Goal: Information Seeking & Learning: Understand process/instructions

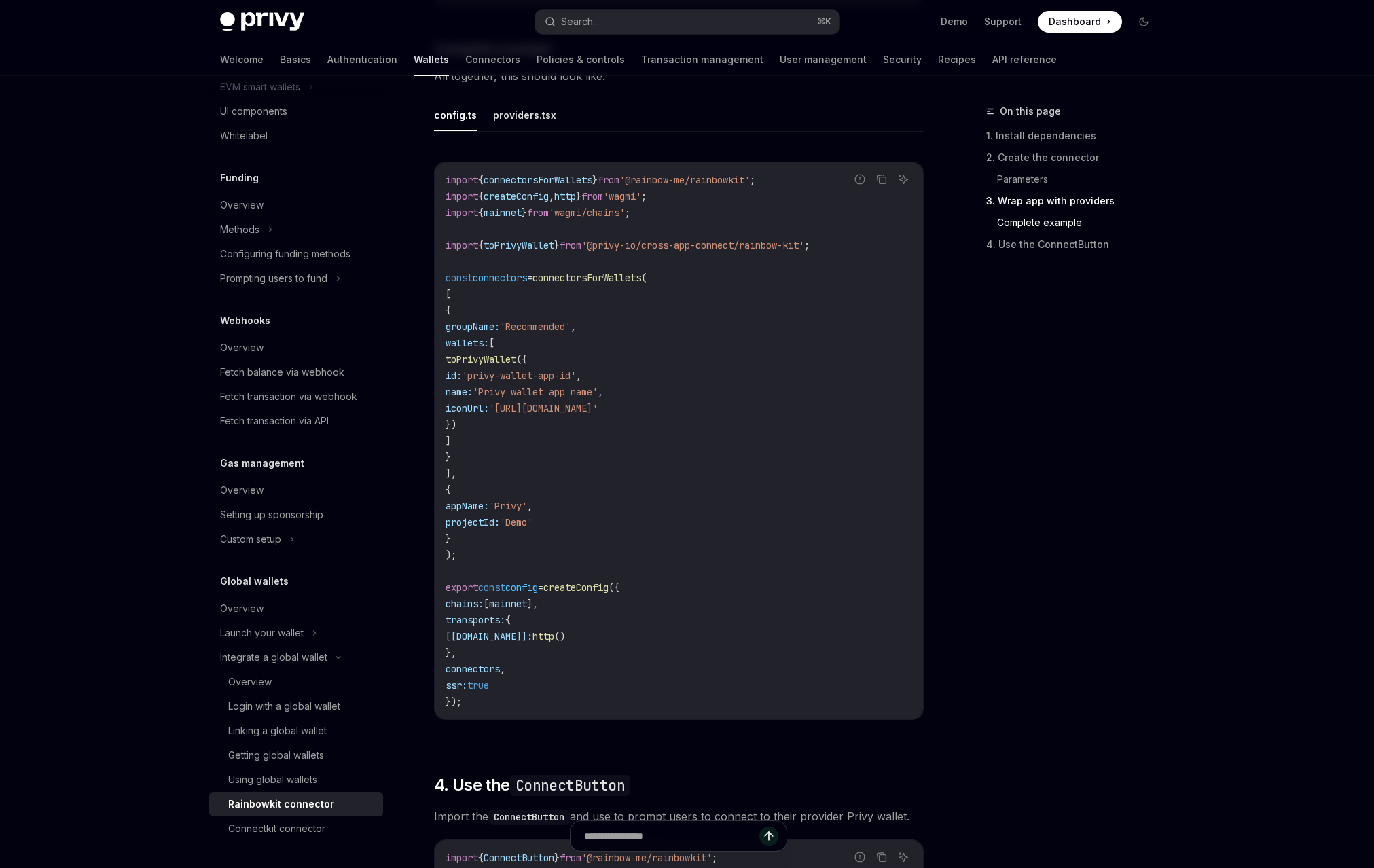
scroll to position [2570, 0]
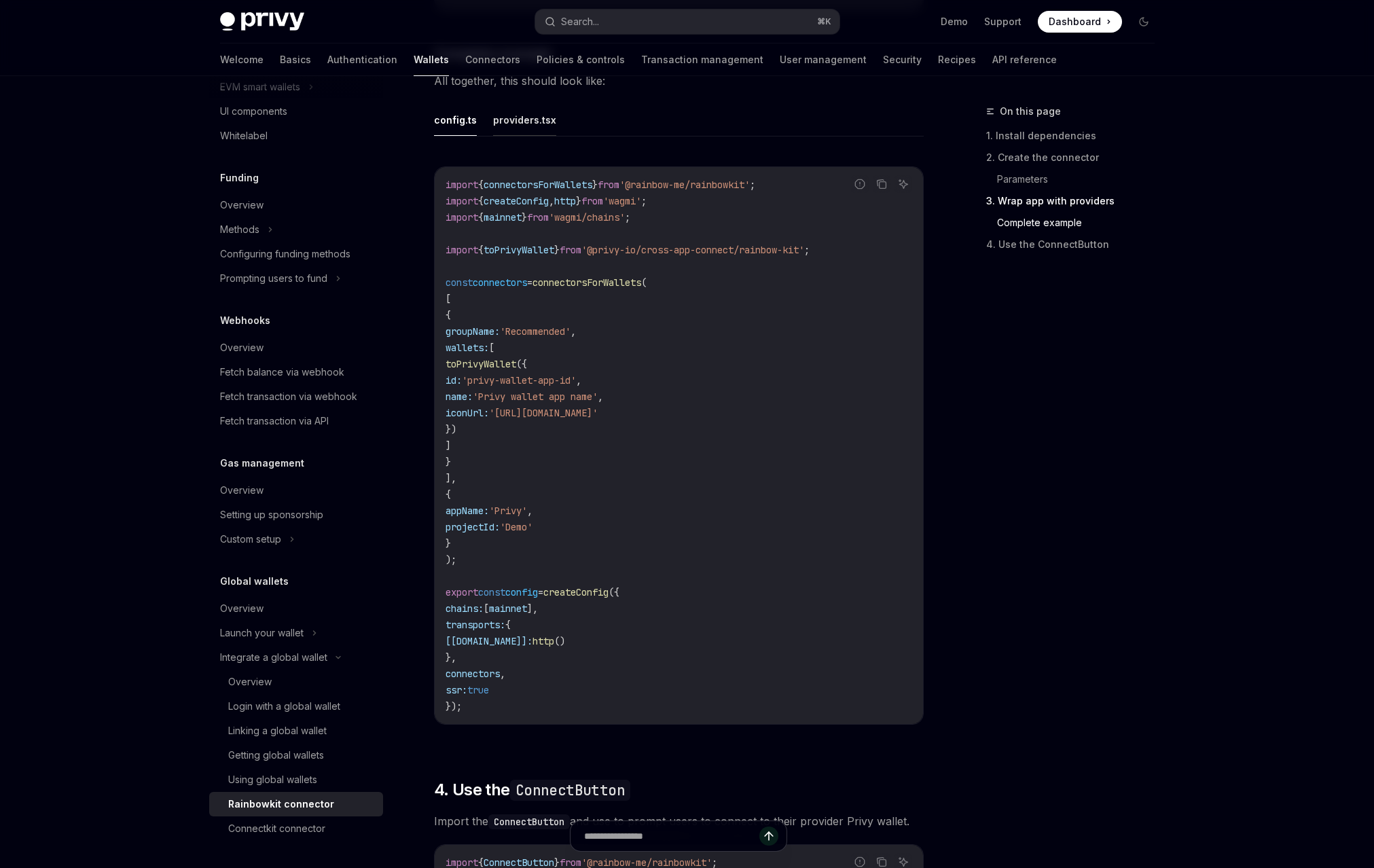
click at [537, 136] on button "providers.tsx" at bounding box center [524, 120] width 63 height 32
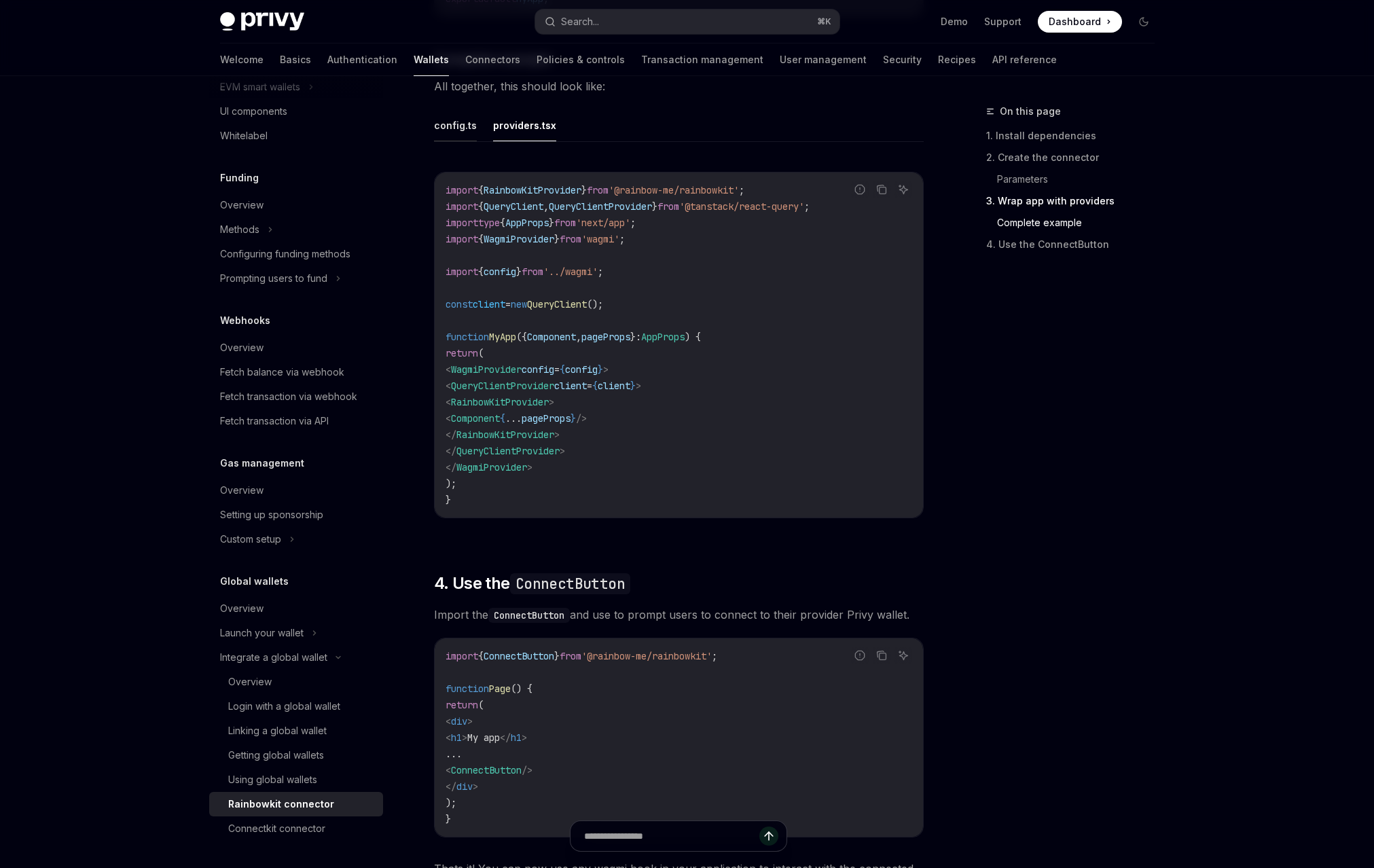
click at [464, 142] on button "config.ts" at bounding box center [455, 126] width 43 height 32
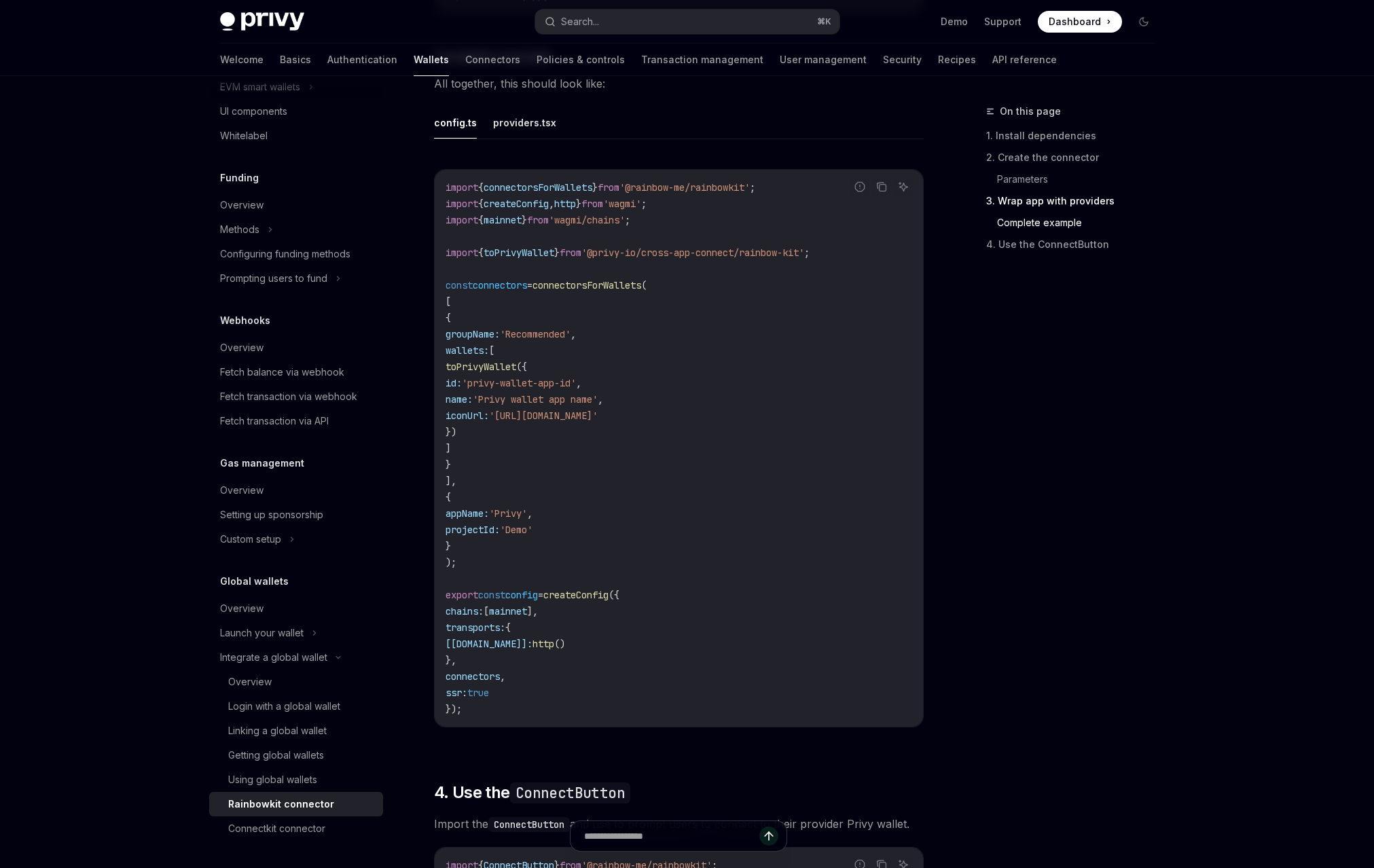
scroll to position [2569, 0]
click at [513, 138] on button "providers.tsx" at bounding box center [524, 122] width 63 height 32
type textarea "*"
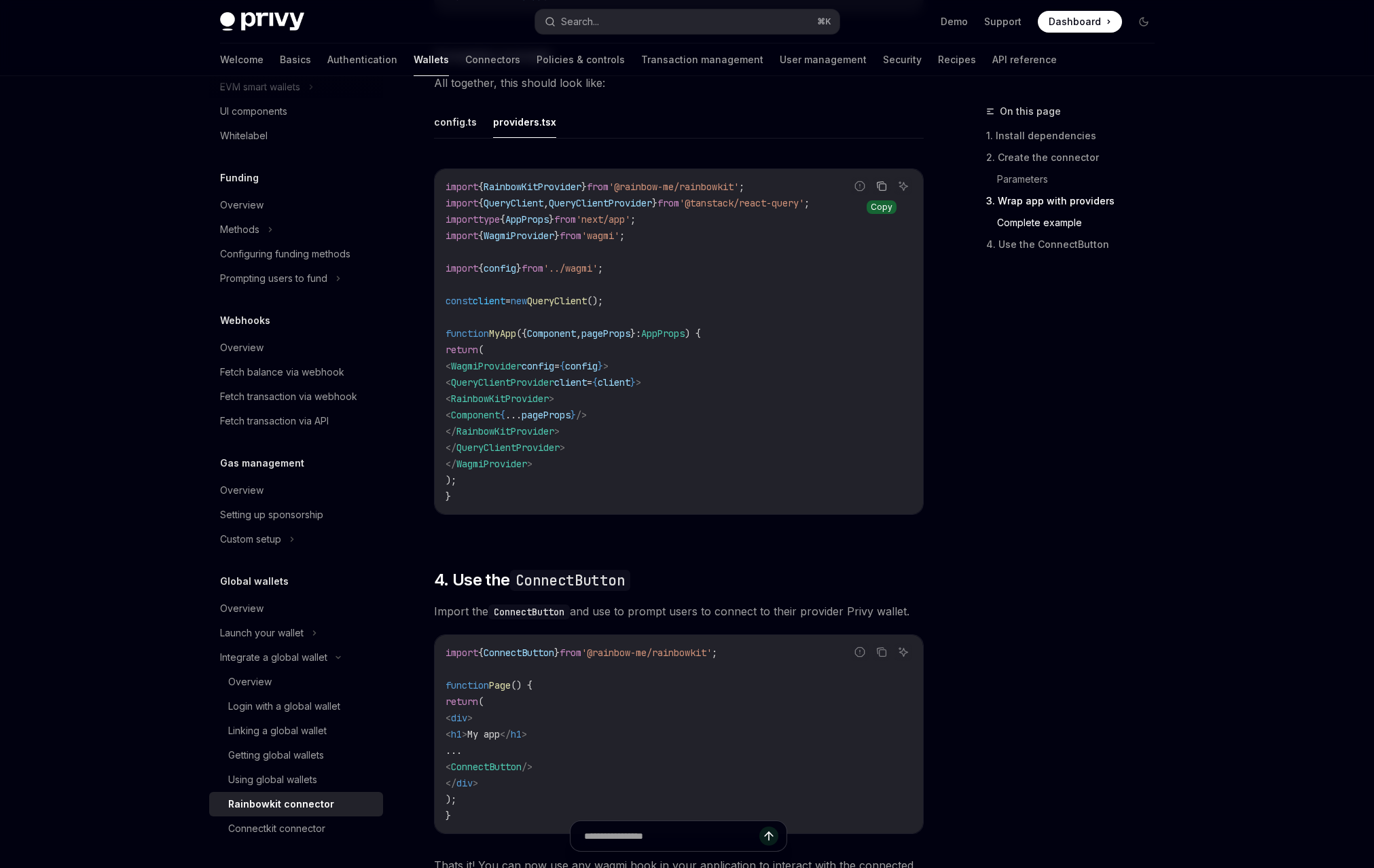
click at [883, 191] on icon "Copy the contents from the code block" at bounding box center [882, 185] width 11 height 11
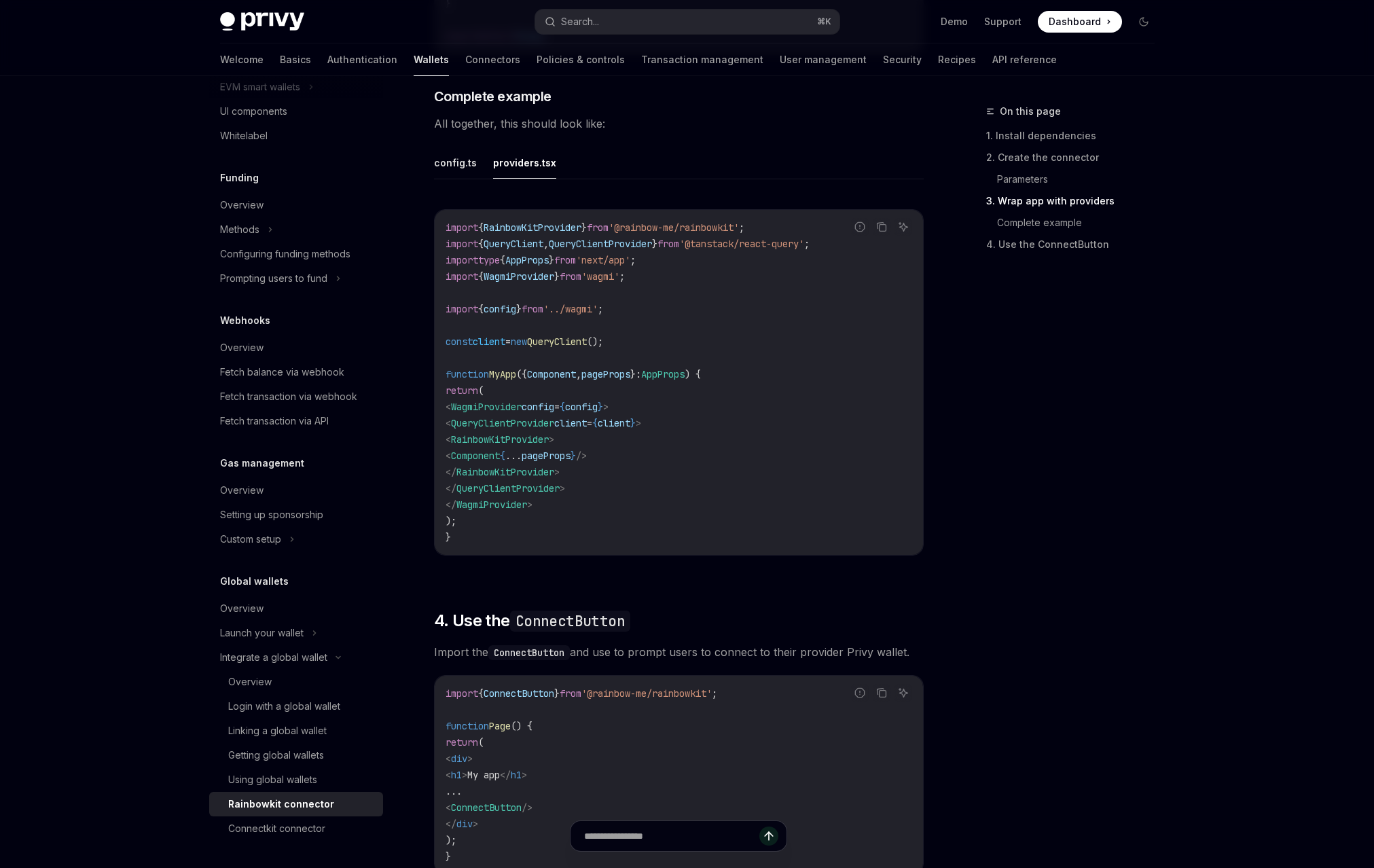
scroll to position [2521, 0]
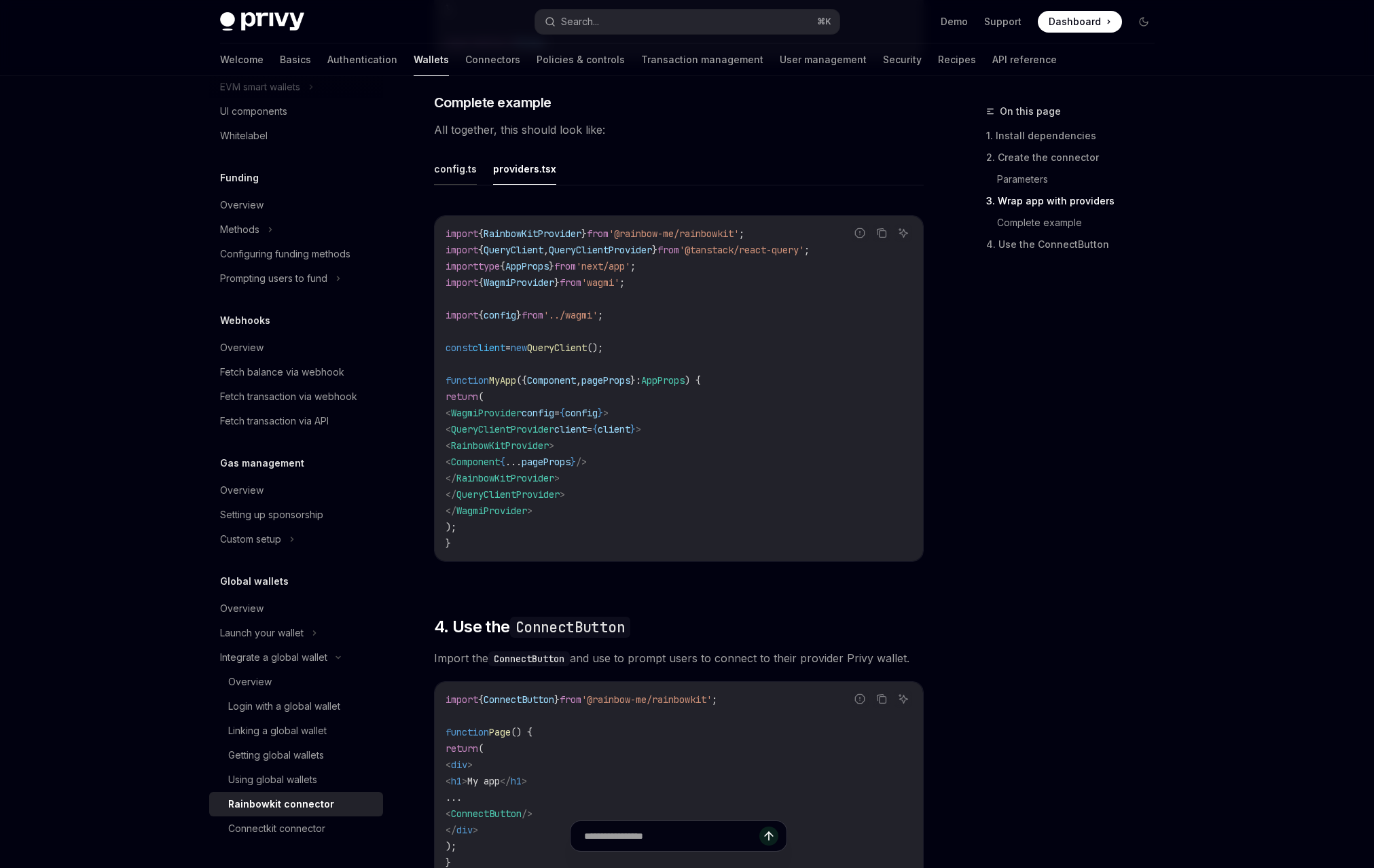
click at [469, 185] on button "config.ts" at bounding box center [455, 169] width 43 height 32
type textarea "*"
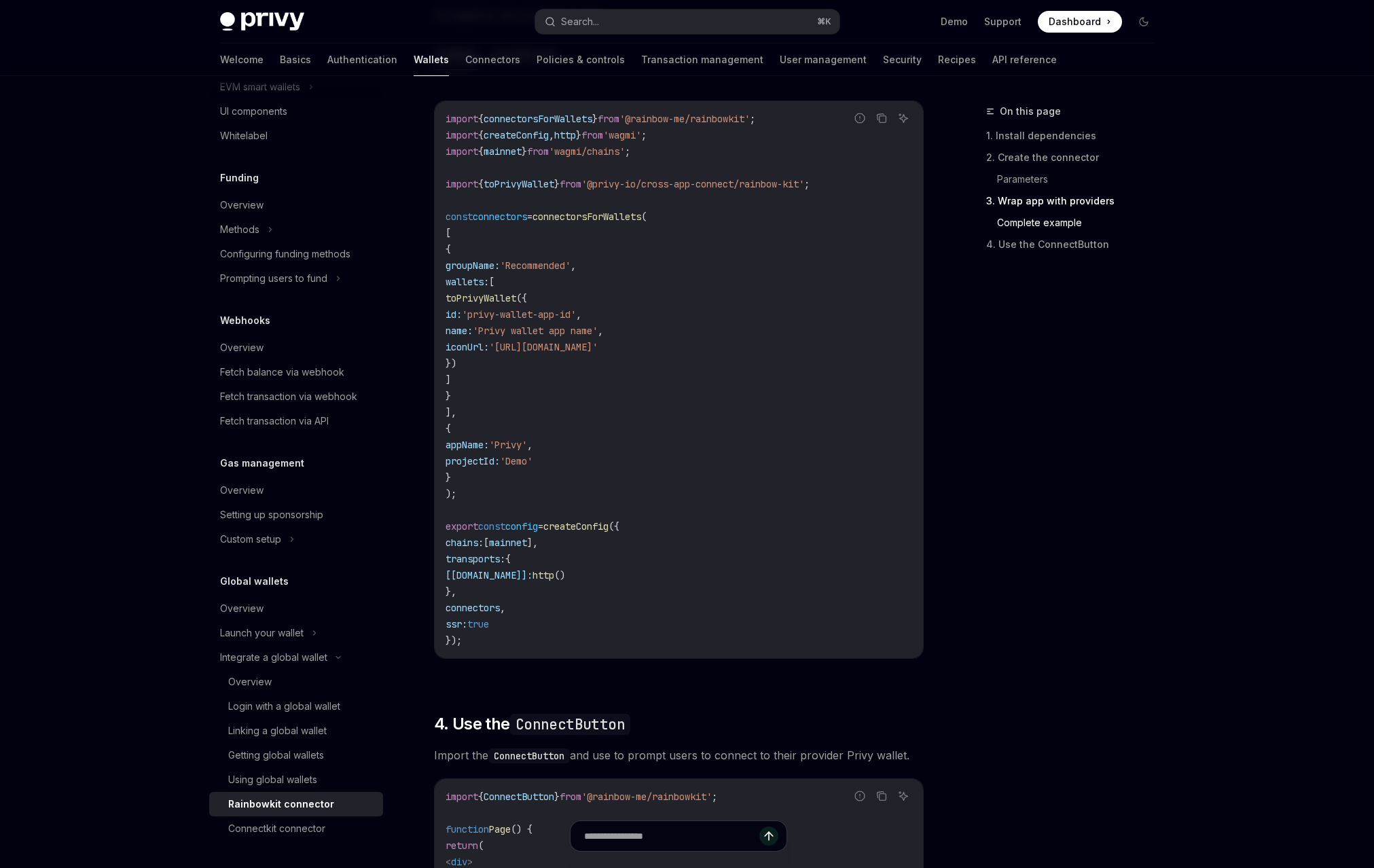
scroll to position [2643, 0]
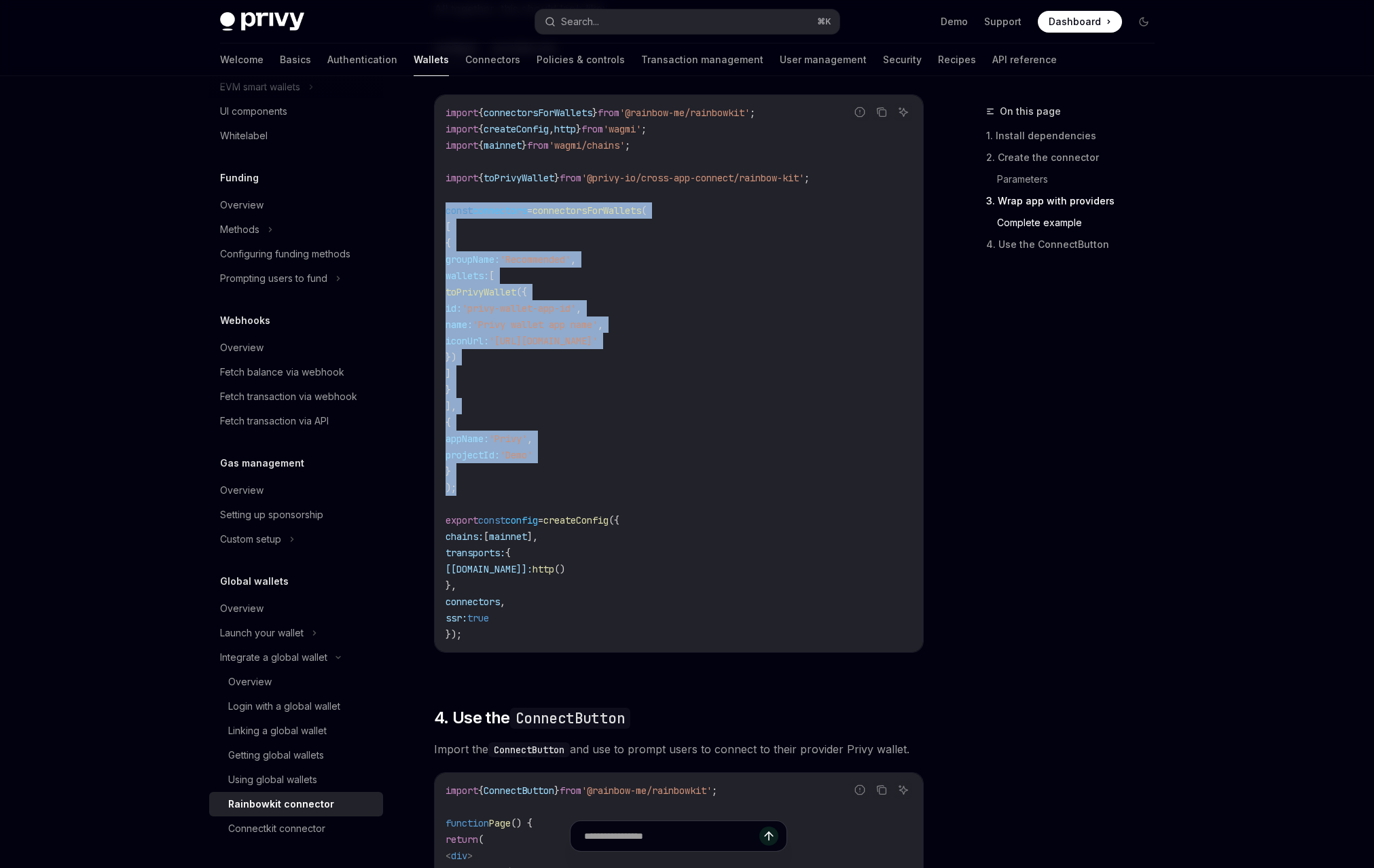
drag, startPoint x: 467, startPoint y: 511, endPoint x: 443, endPoint y: 239, distance: 273.1
click at [443, 239] on div "import { connectorsForWallets } from '@rainbow-me/rainbowkit' ; import { create…" at bounding box center [679, 373] width 488 height 557
copy code "const connectors = connectorsForWallets ( [ { groupName: 'Recommended' , wallet…"
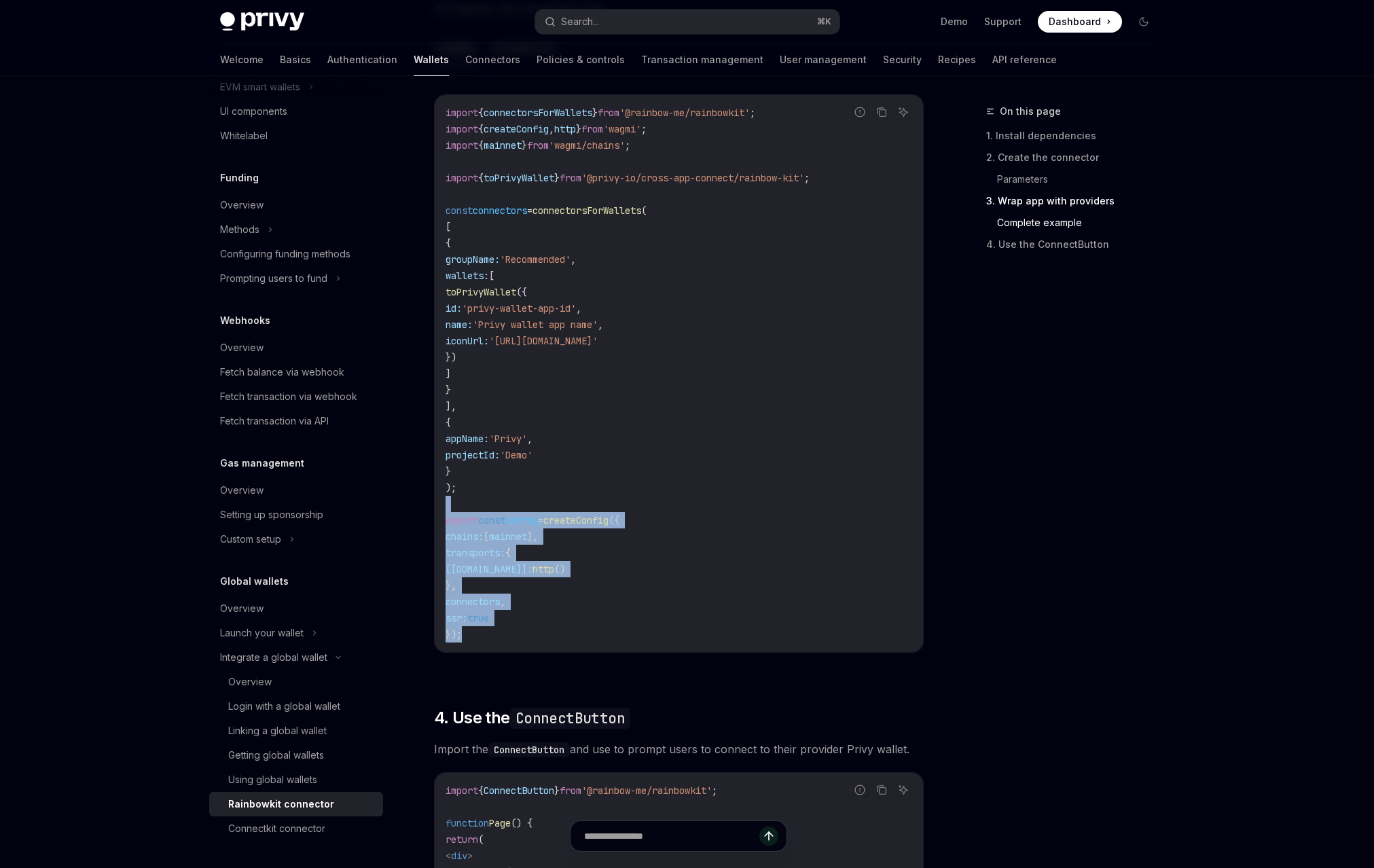
drag, startPoint x: 478, startPoint y: 658, endPoint x: 445, endPoint y: 523, distance: 139.0
click at [444, 523] on div "import { connectorsForWallets } from '@rainbow-me/rainbowkit' ; import { create…" at bounding box center [679, 373] width 488 height 557
click at [881, 117] on icon "Copy the contents from the code block" at bounding box center [882, 112] width 11 height 11
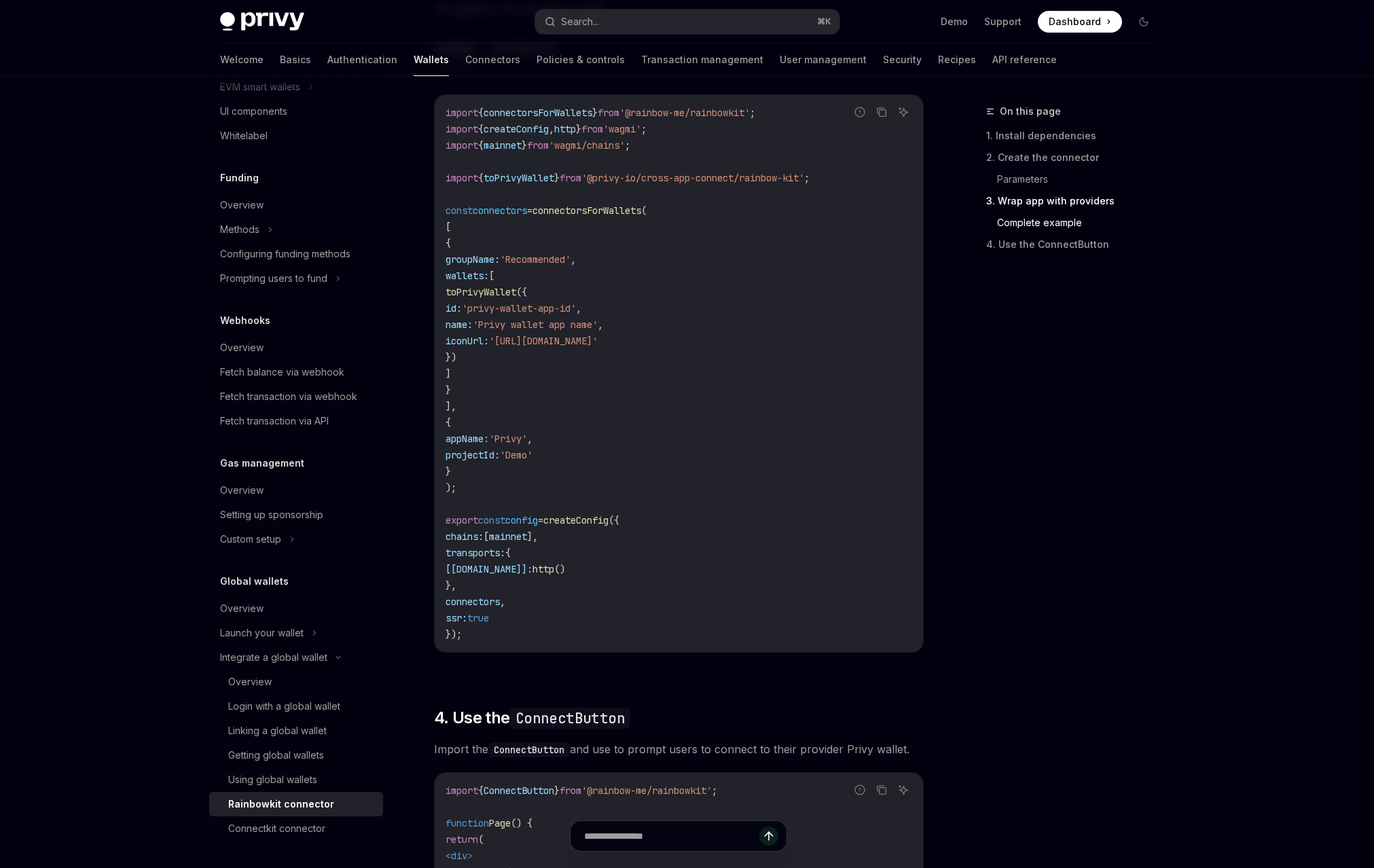
click at [690, 411] on code "import { connectorsForWallets } from '@rainbow-me/rainbowkit' ; import { create…" at bounding box center [679, 373] width 467 height 538
click at [882, 117] on icon "Copy the contents from the code block" at bounding box center [882, 112] width 11 height 11
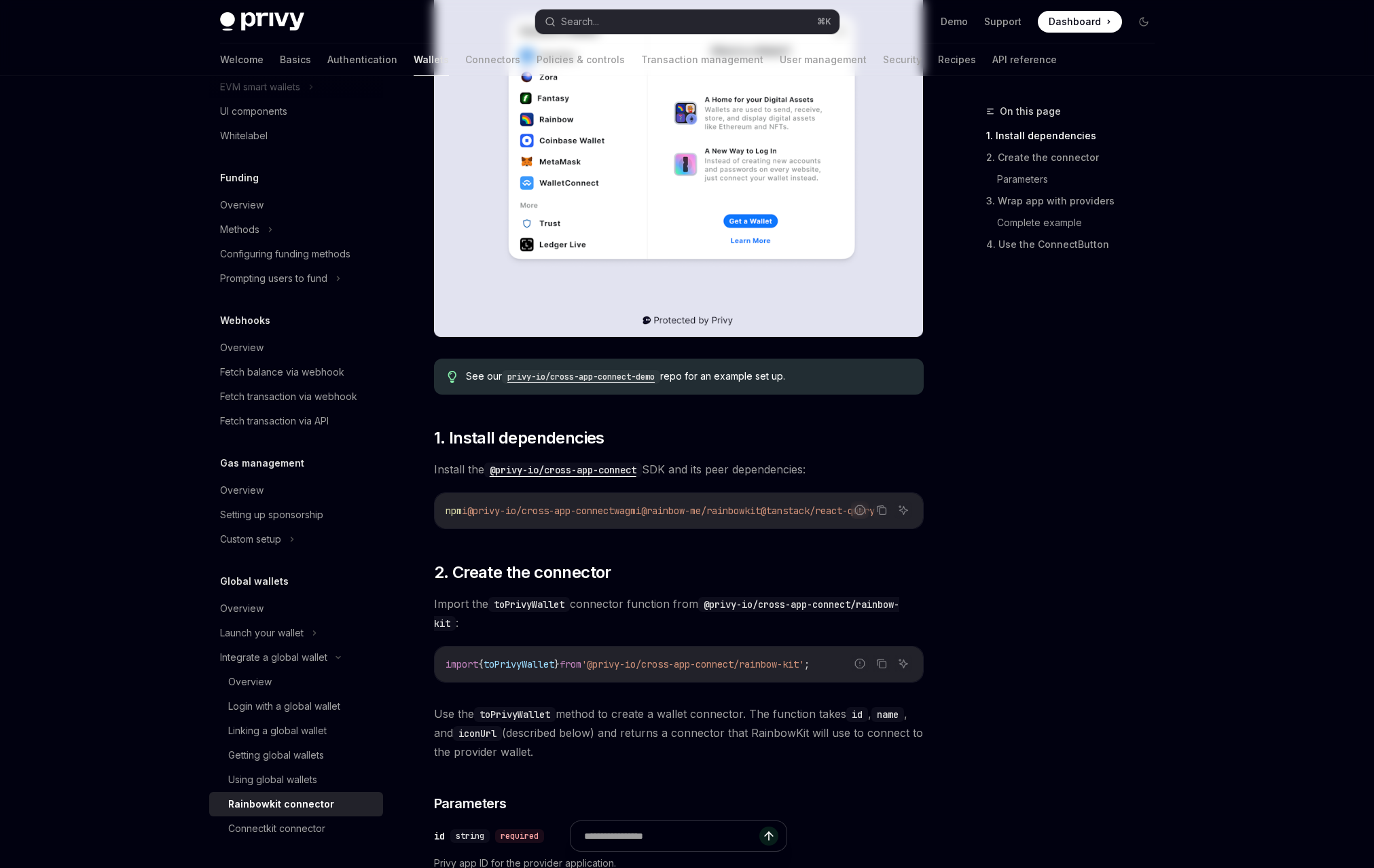
scroll to position [0, 0]
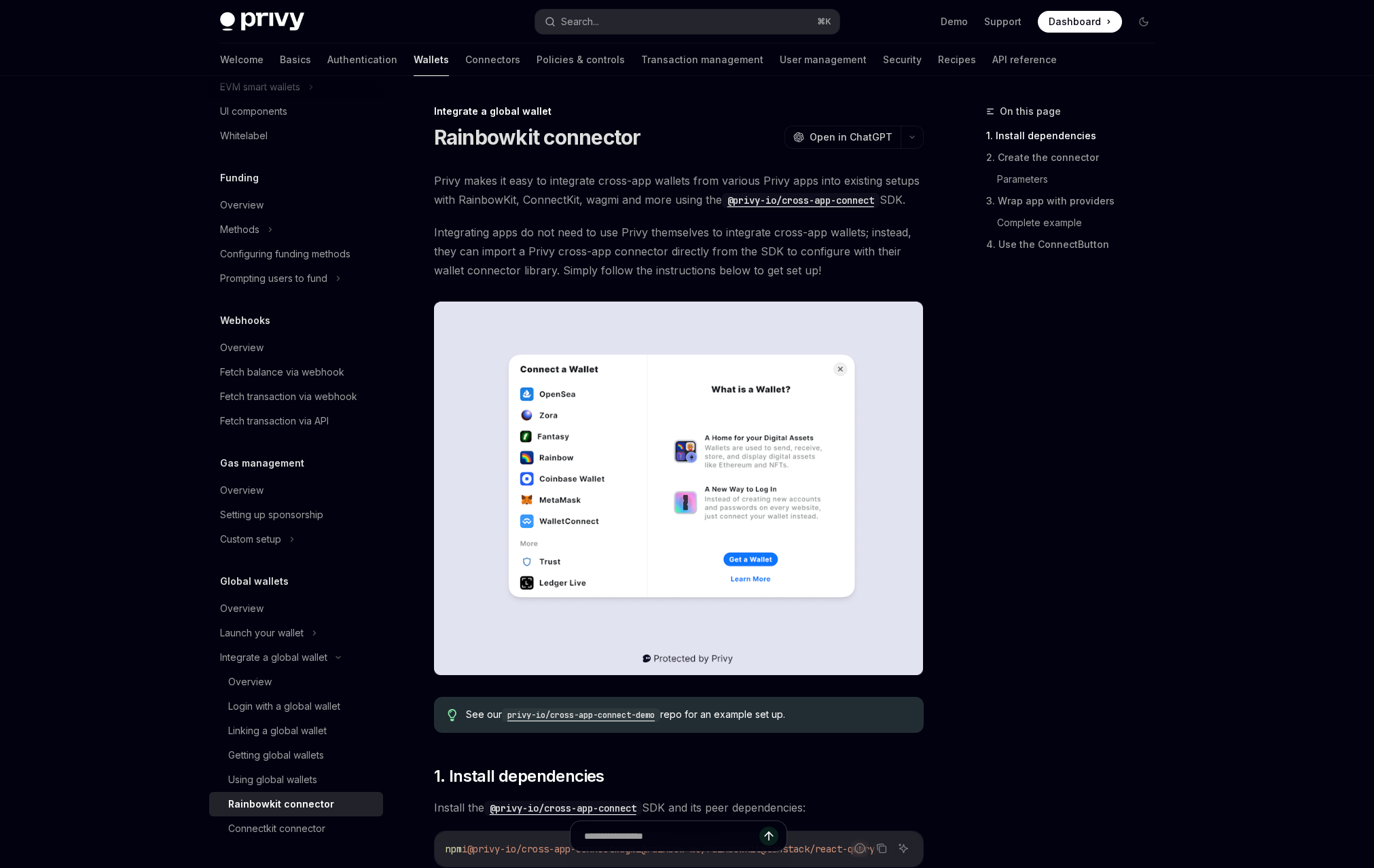
click at [759, 200] on code "@privy-io/cross-app-connect" at bounding box center [801, 201] width 158 height 15
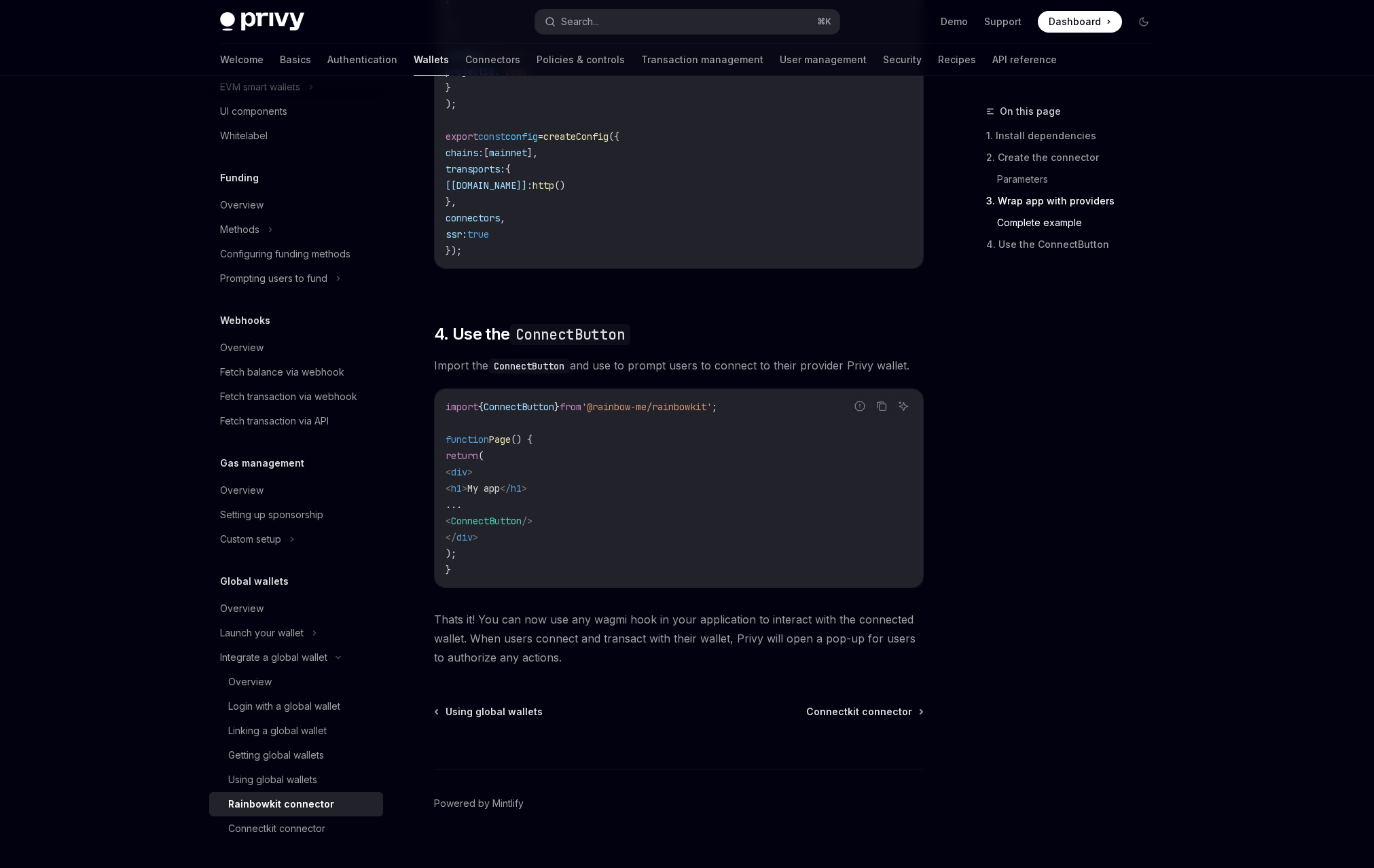
scroll to position [3069, 0]
